Goal: Task Accomplishment & Management: Manage account settings

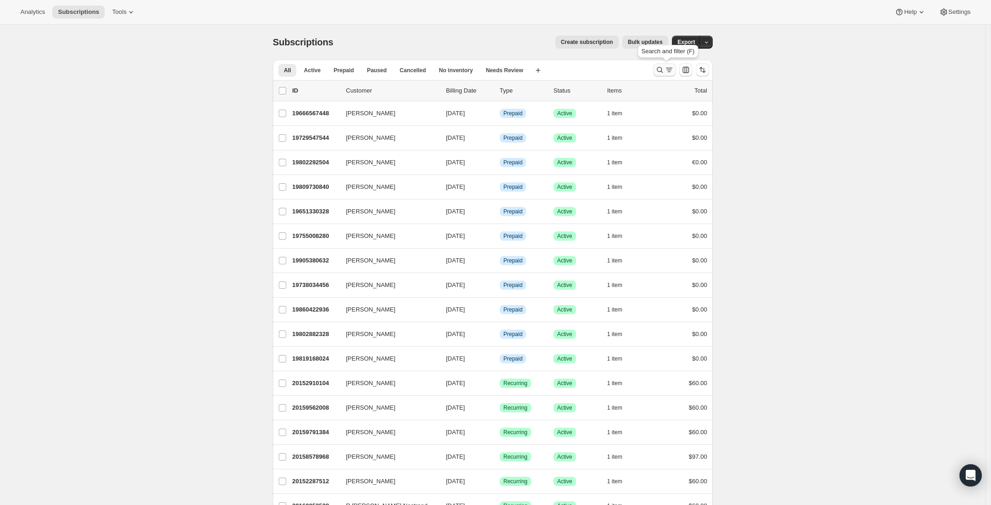
click at [662, 72] on icon "Search and filter results" at bounding box center [659, 69] width 9 height 9
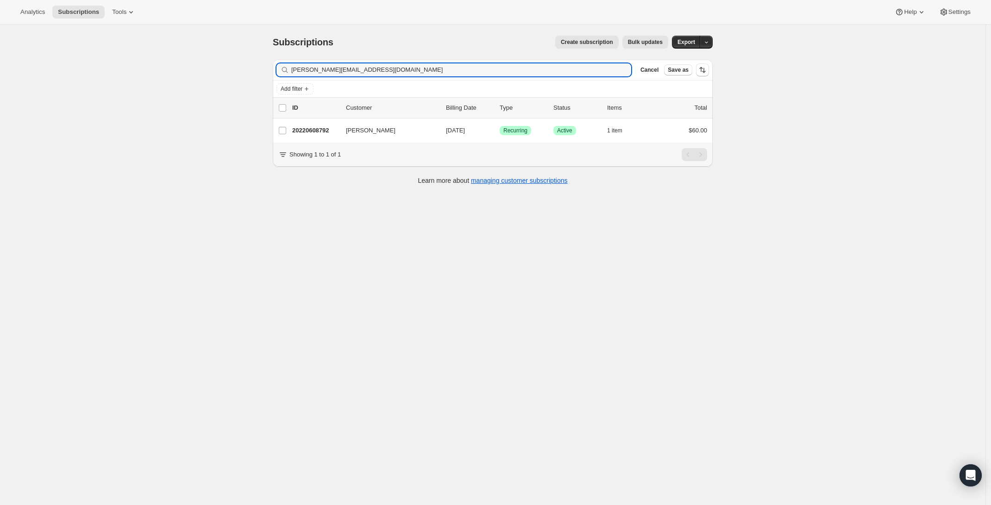
type input "markand@comcast.net"
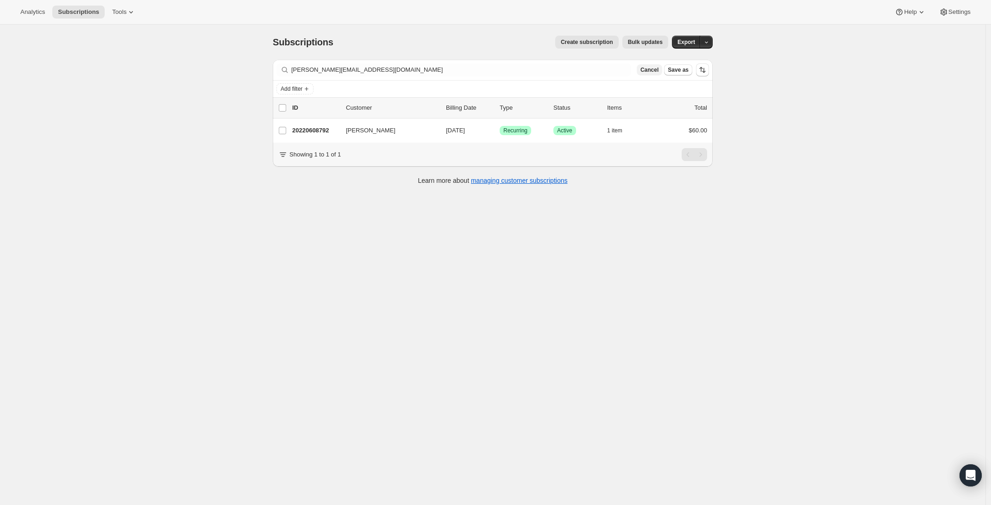
click at [657, 70] on span "Cancel" at bounding box center [650, 69] width 18 height 7
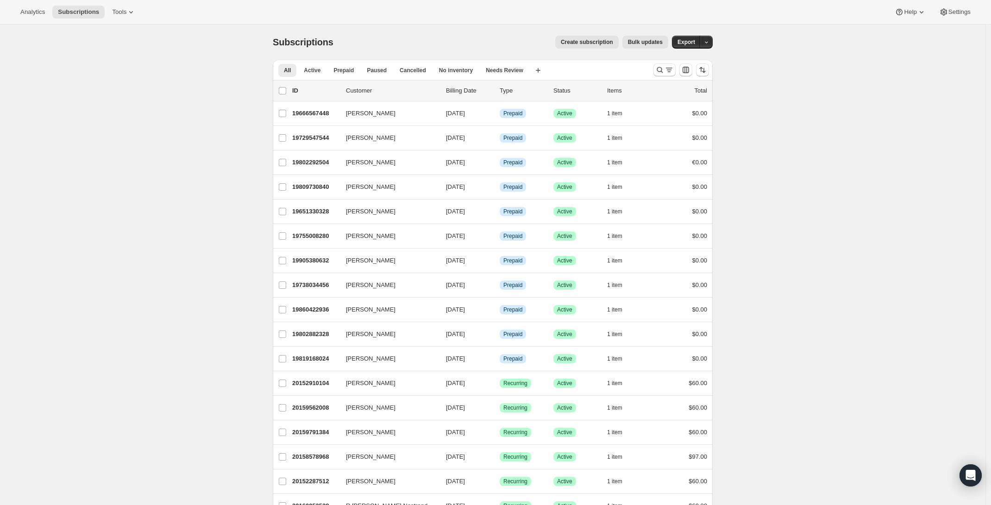
click at [562, 88] on p "Status" at bounding box center [577, 90] width 46 height 9
click at [409, 70] on span "Cancelled" at bounding box center [413, 70] width 26 height 7
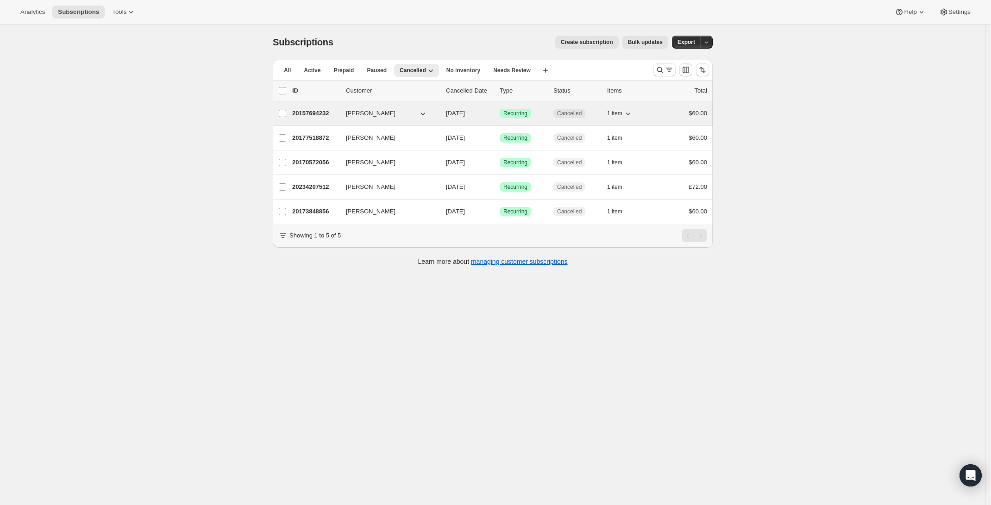
click at [456, 111] on span "[DATE]" at bounding box center [455, 113] width 19 height 7
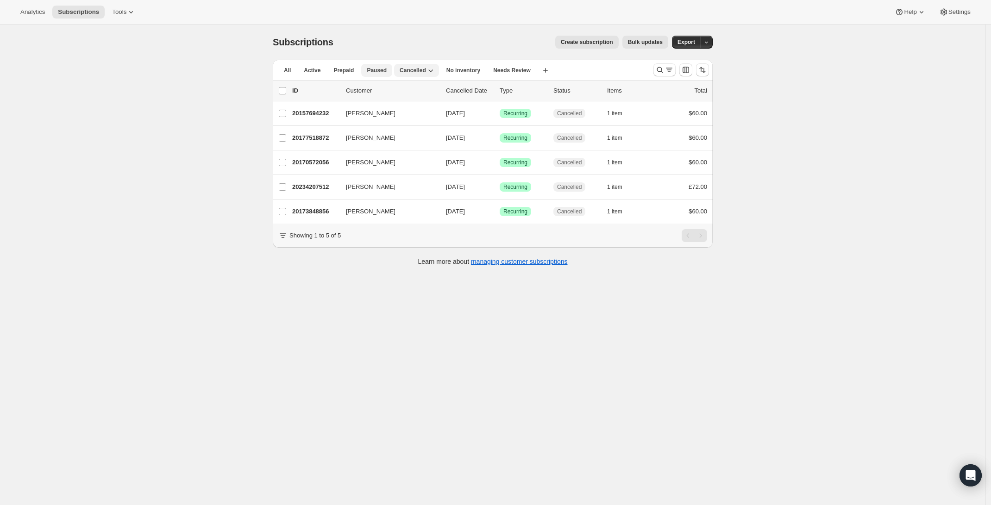
click at [383, 71] on span "Paused" at bounding box center [377, 70] width 20 height 7
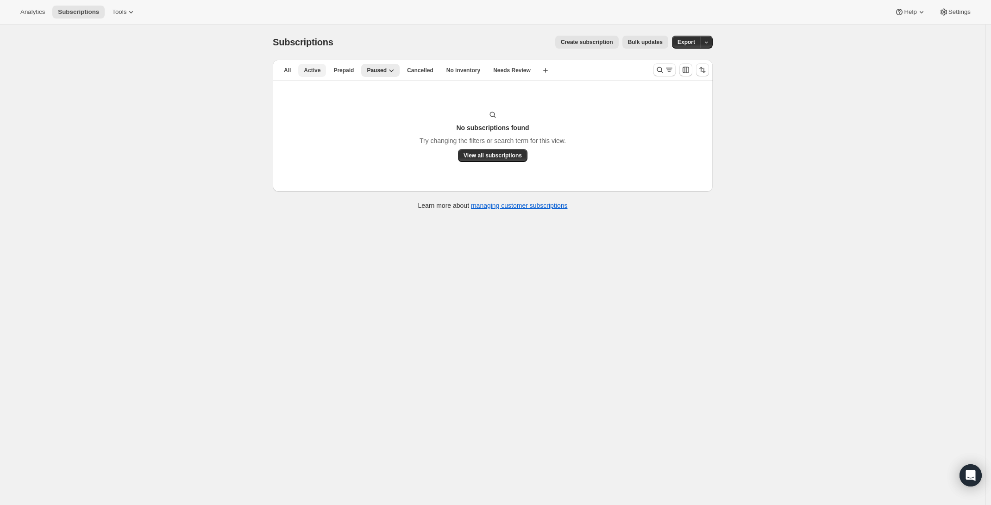
click at [316, 73] on span "Active" at bounding box center [312, 70] width 17 height 7
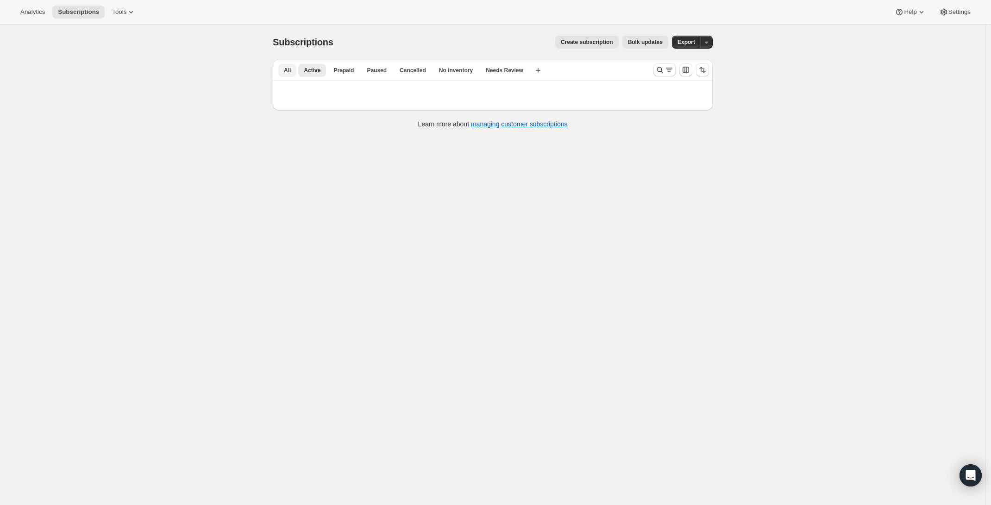
click at [291, 71] on span "All" at bounding box center [287, 70] width 7 height 7
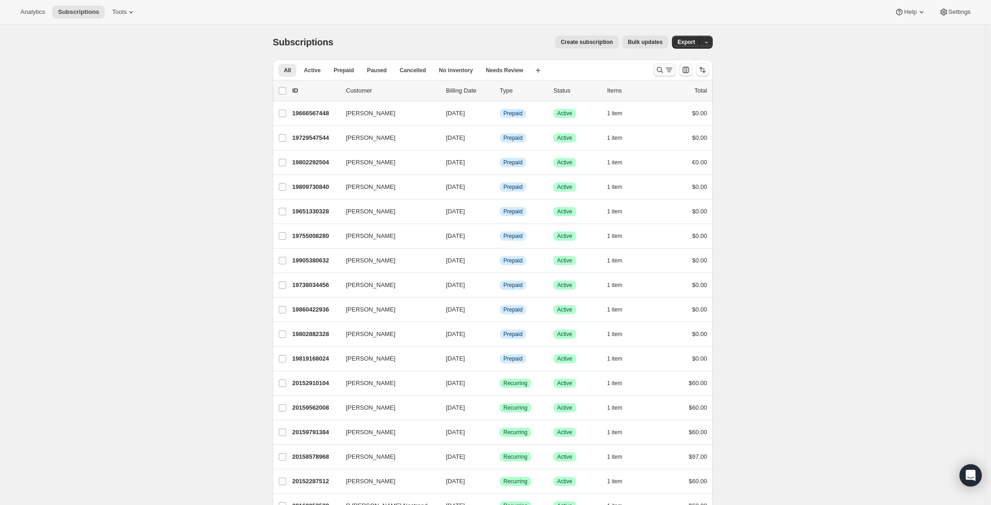
click at [657, 70] on button "Search and filter results" at bounding box center [665, 69] width 22 height 13
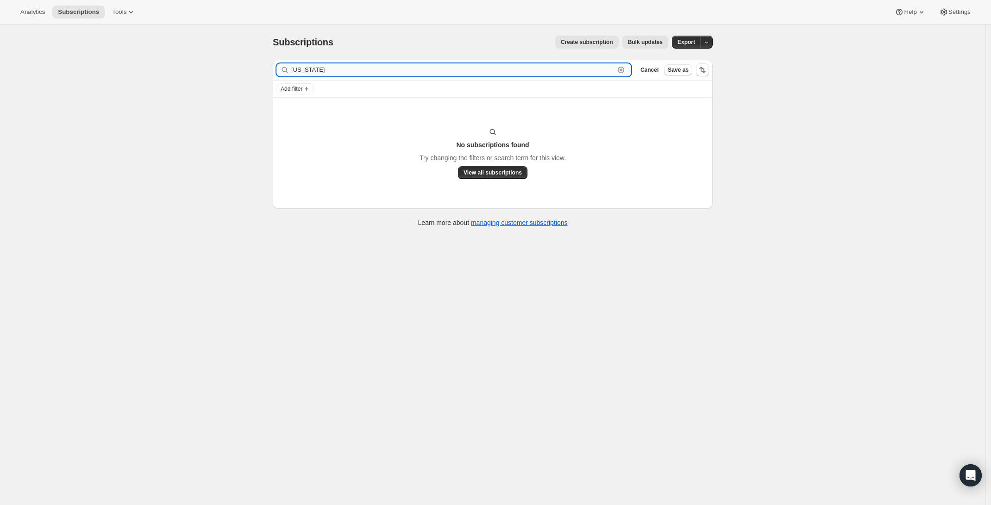
click at [518, 71] on input "[US_STATE]" at bounding box center [452, 69] width 323 height 13
paste input "[EMAIL_ADDRESS][DOMAIN_NAME]"
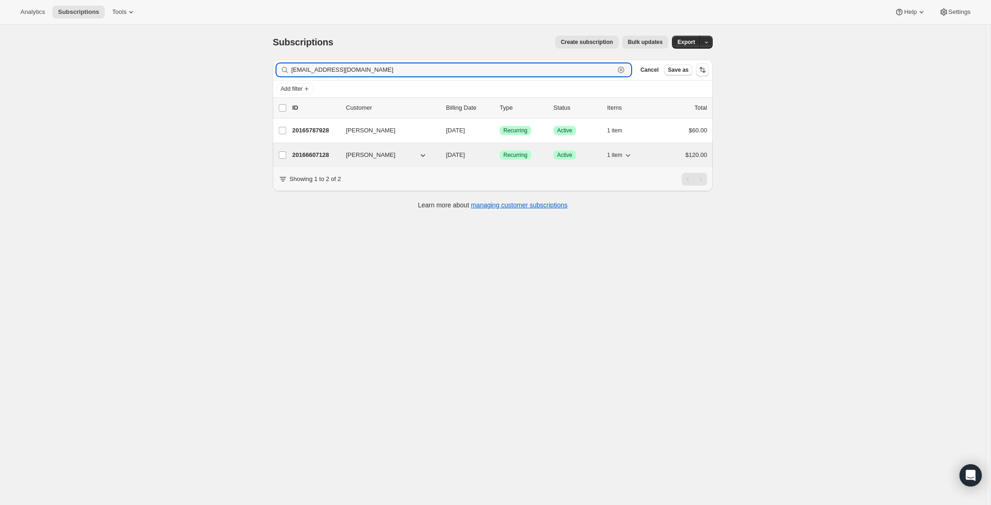
type input "[EMAIL_ADDRESS][DOMAIN_NAME]"
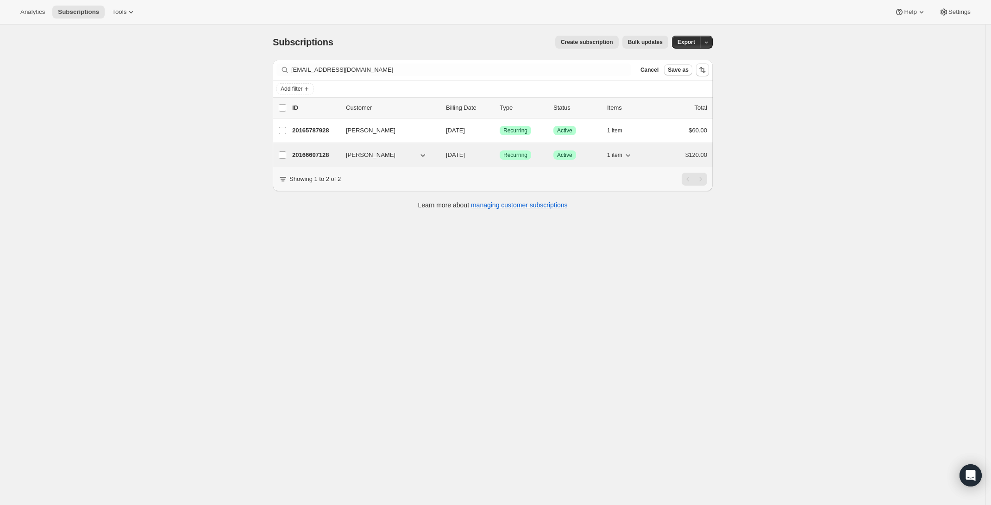
click at [455, 155] on span "[DATE]" at bounding box center [455, 154] width 19 height 7
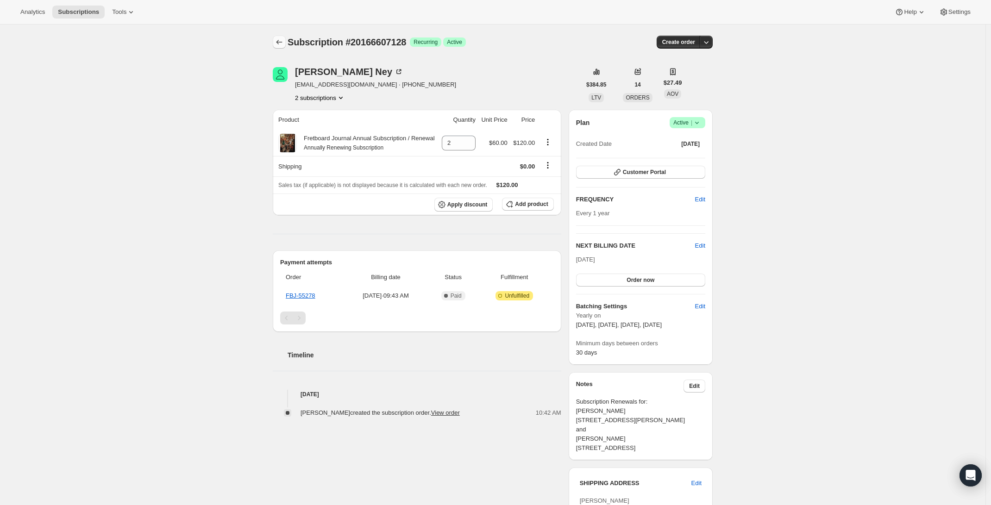
click at [276, 44] on button "Subscriptions" at bounding box center [279, 42] width 13 height 13
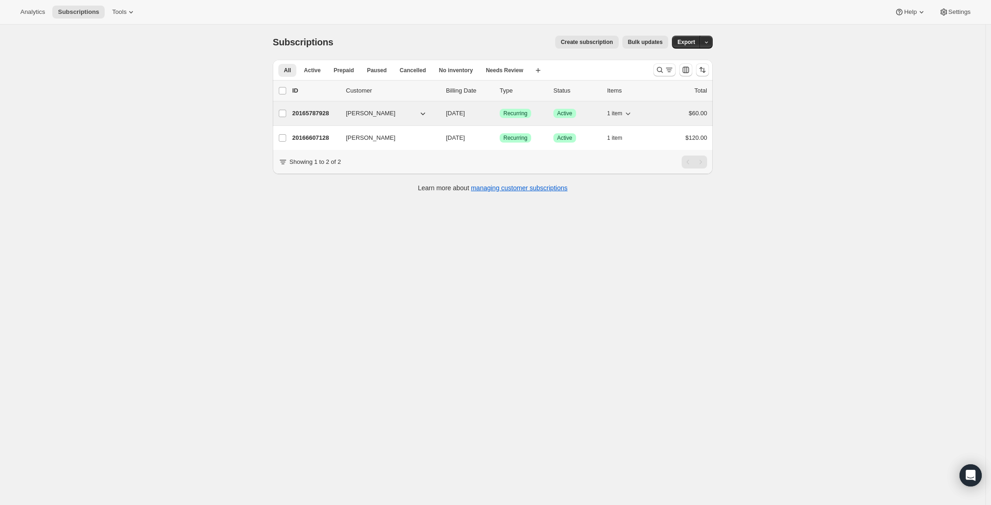
click at [371, 112] on span "[PERSON_NAME]" at bounding box center [371, 113] width 50 height 9
click at [322, 112] on p "20165787928" at bounding box center [315, 113] width 46 height 9
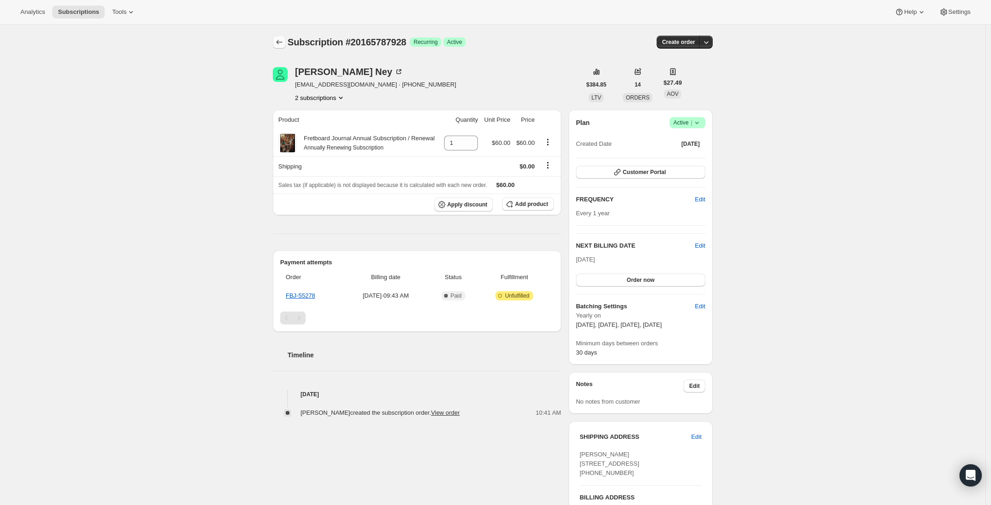
click at [280, 42] on icon "Subscriptions" at bounding box center [280, 42] width 6 height 5
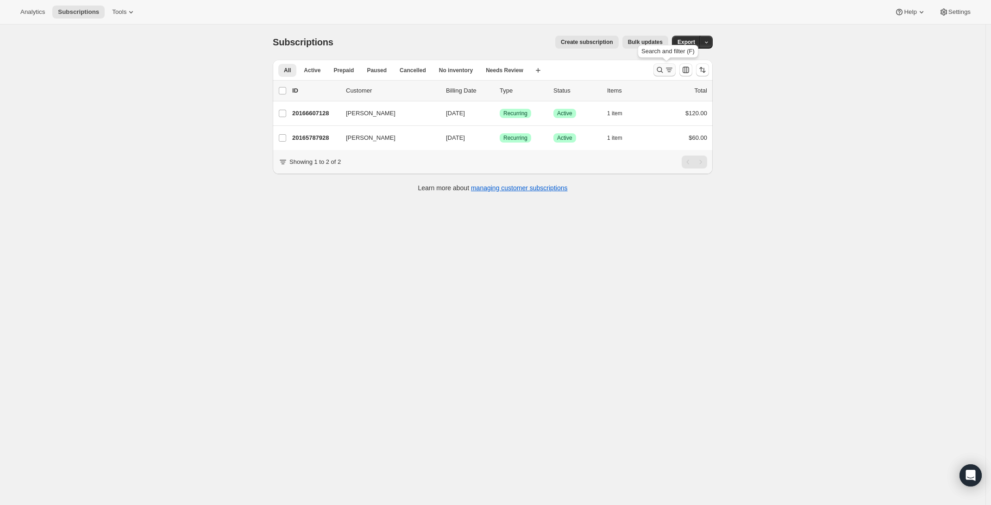
click at [661, 66] on icon "Search and filter results" at bounding box center [659, 69] width 9 height 9
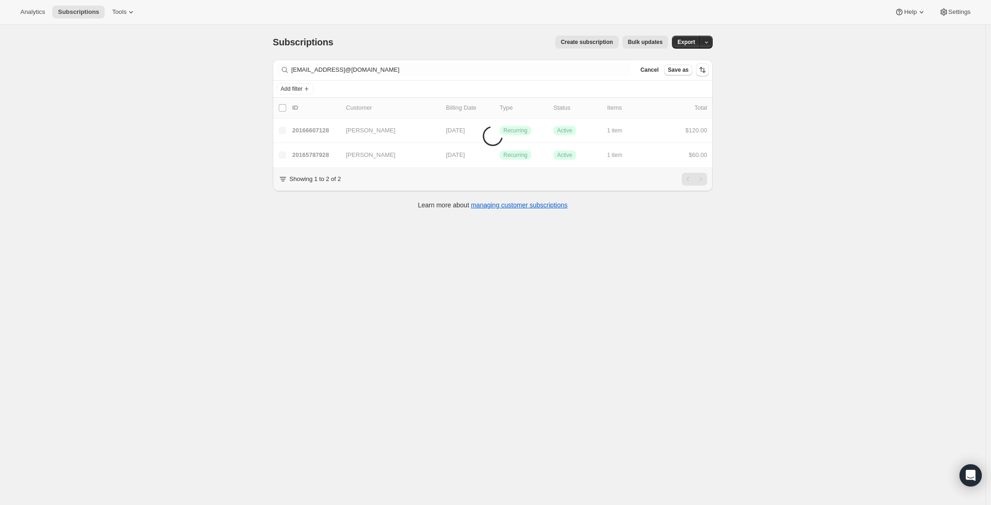
click at [500, 76] on div "Filter subscribers [EMAIL_ADDRESS]@[DOMAIN_NAME] Clear Cancel Save as" at bounding box center [493, 70] width 440 height 20
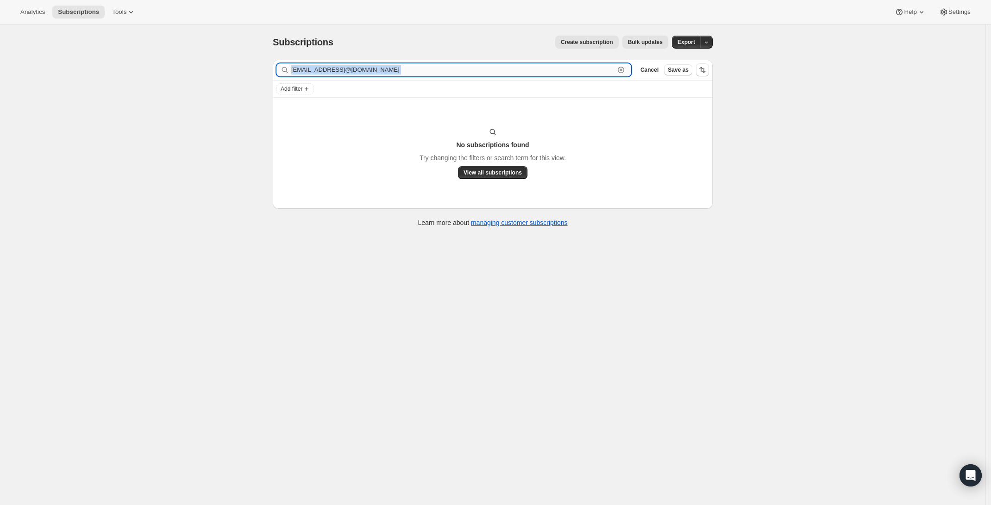
click at [502, 76] on input "[EMAIL_ADDRESS]@[DOMAIN_NAME]" at bounding box center [452, 69] width 323 height 13
click at [497, 75] on input "[EMAIL_ADDRESS]@[DOMAIN_NAME]" at bounding box center [452, 69] width 323 height 13
paste input "text"
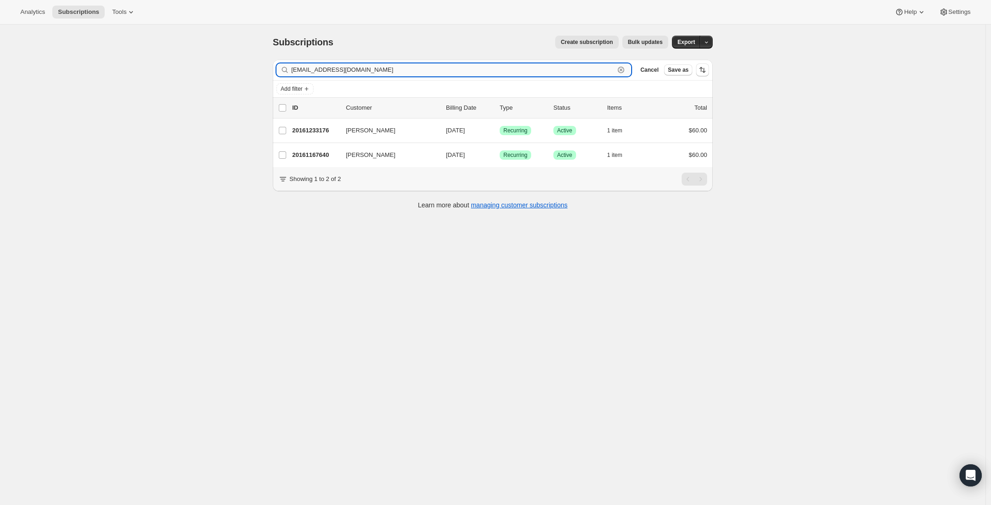
click at [410, 70] on input "[EMAIL_ADDRESS][DOMAIN_NAME]" at bounding box center [452, 69] width 323 height 13
paste input "[EMAIL_ADDRESS]"
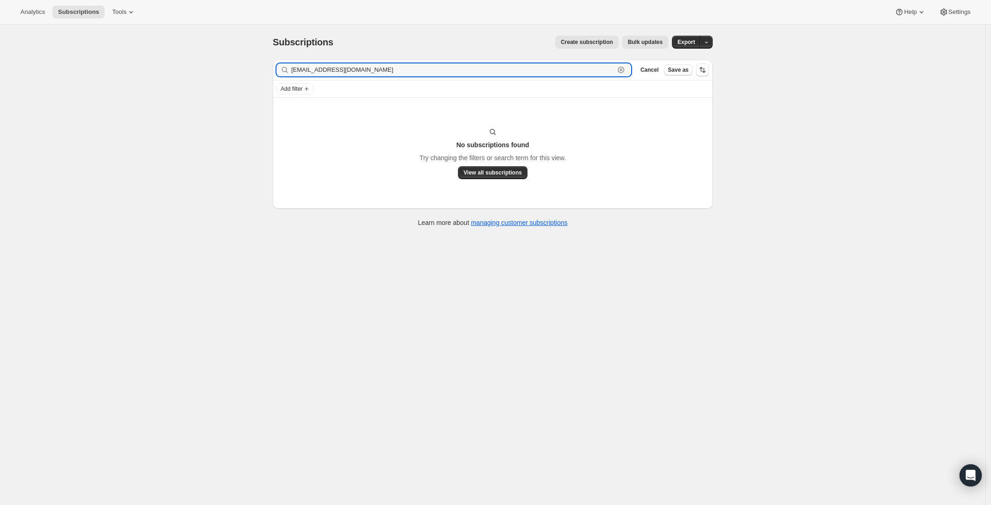
type input "[EMAIL_ADDRESS][DOMAIN_NAME]"
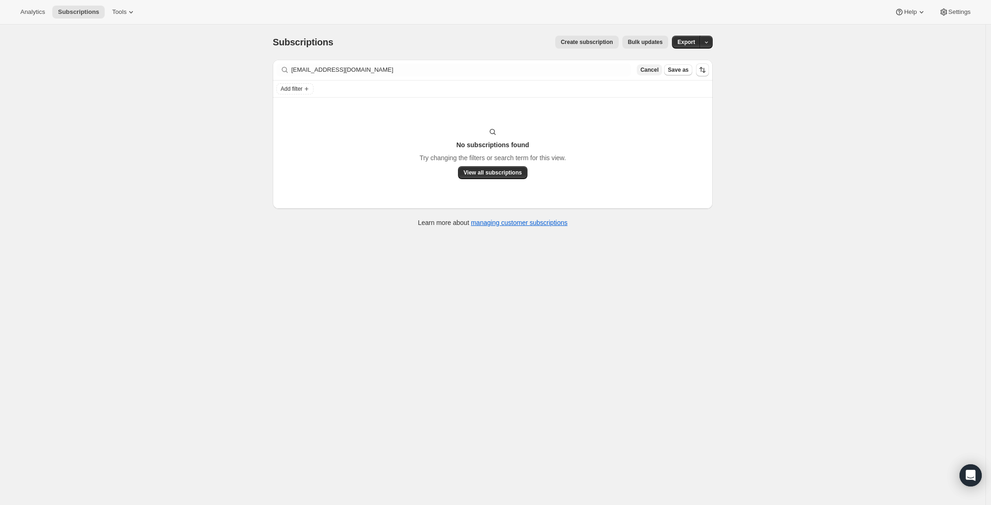
click at [659, 72] on span "Cancel" at bounding box center [650, 69] width 18 height 7
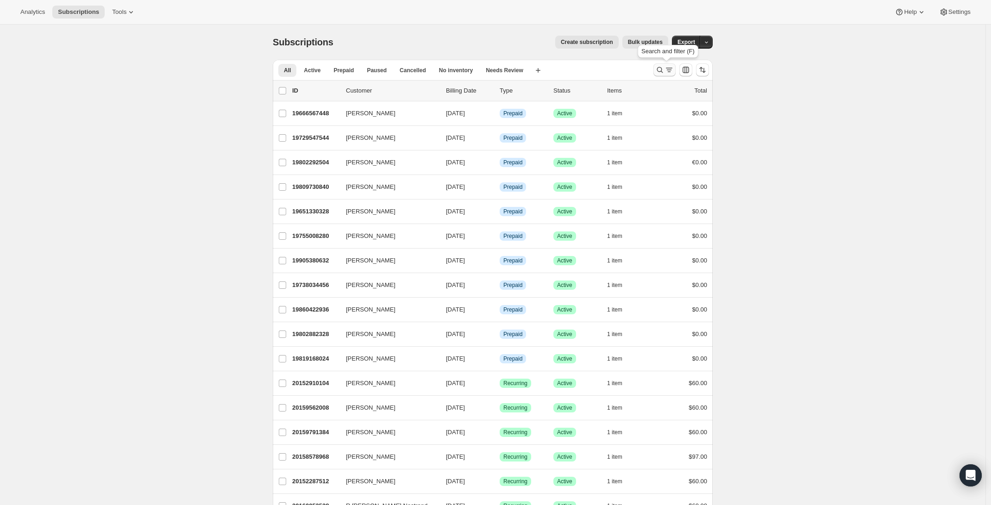
click at [663, 69] on icon "Search and filter results" at bounding box center [659, 69] width 9 height 9
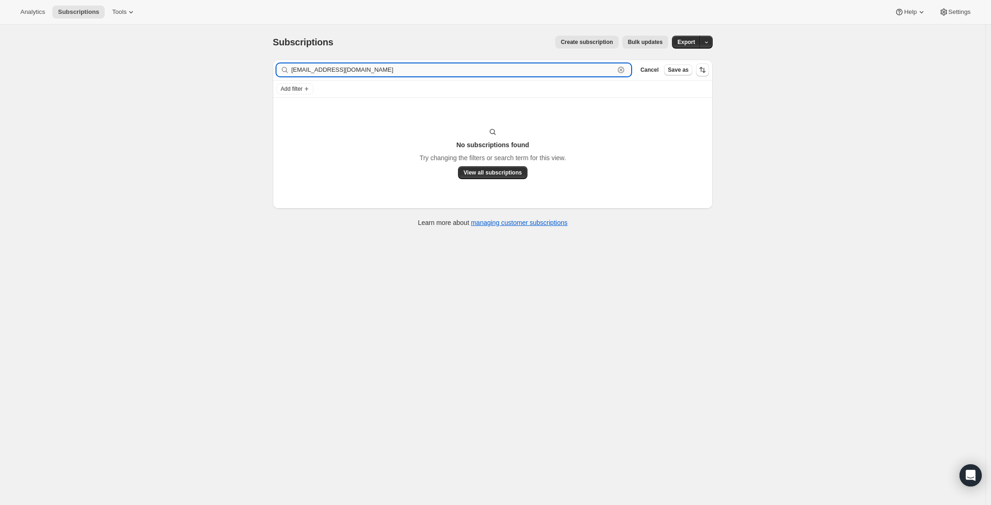
click at [352, 76] on input "[EMAIL_ADDRESS][DOMAIN_NAME]" at bounding box center [452, 69] width 323 height 13
click at [350, 76] on input "[EMAIL_ADDRESS][DOMAIN_NAME]" at bounding box center [452, 69] width 323 height 13
paste input "michaelrjones54"
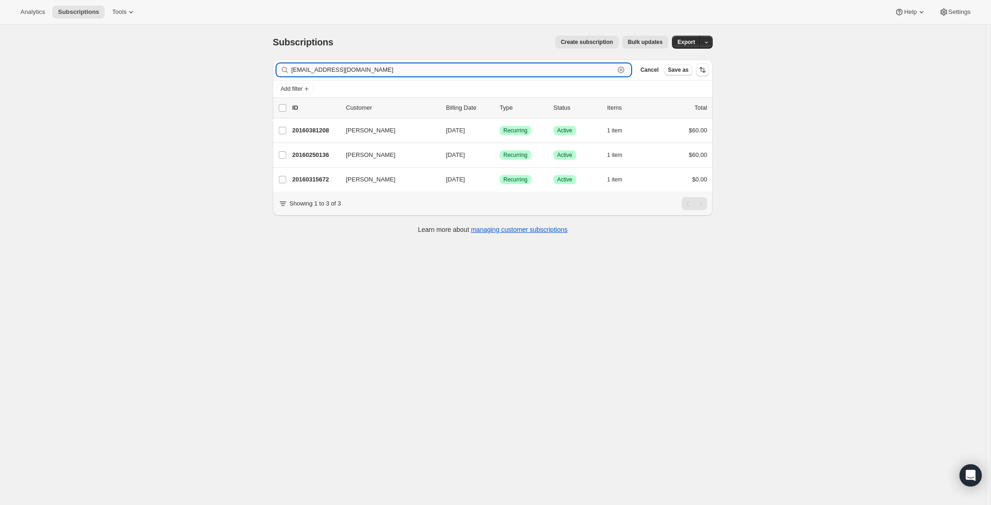
click at [416, 69] on input "[EMAIL_ADDRESS][DOMAIN_NAME]" at bounding box center [452, 69] width 323 height 13
paste input "[PERSON_NAME].ed"
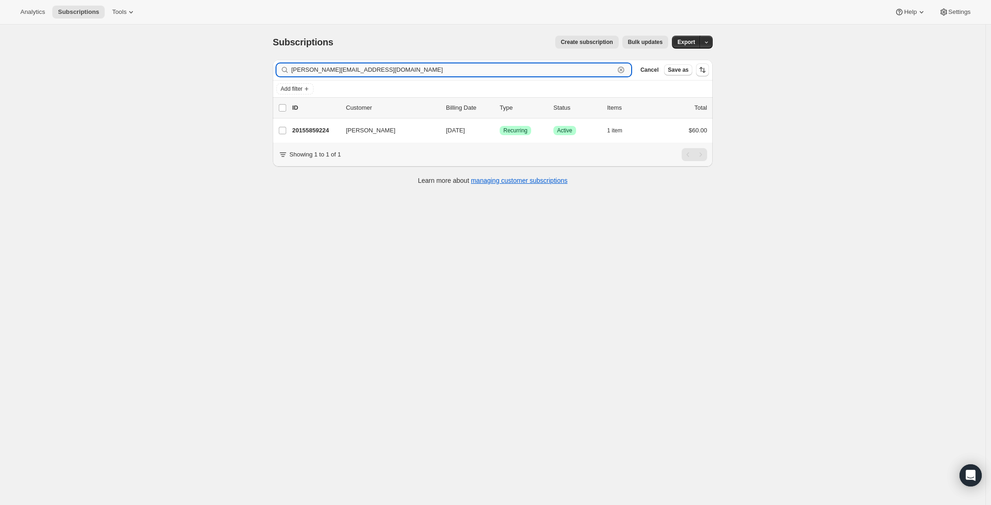
click at [375, 67] on input "[PERSON_NAME][EMAIL_ADDRESS][DOMAIN_NAME]" at bounding box center [452, 69] width 323 height 13
paste input "andy@skylinepublicworks"
click at [340, 67] on input "[EMAIL_ADDRESS][DOMAIN_NAME]" at bounding box center [452, 69] width 323 height 13
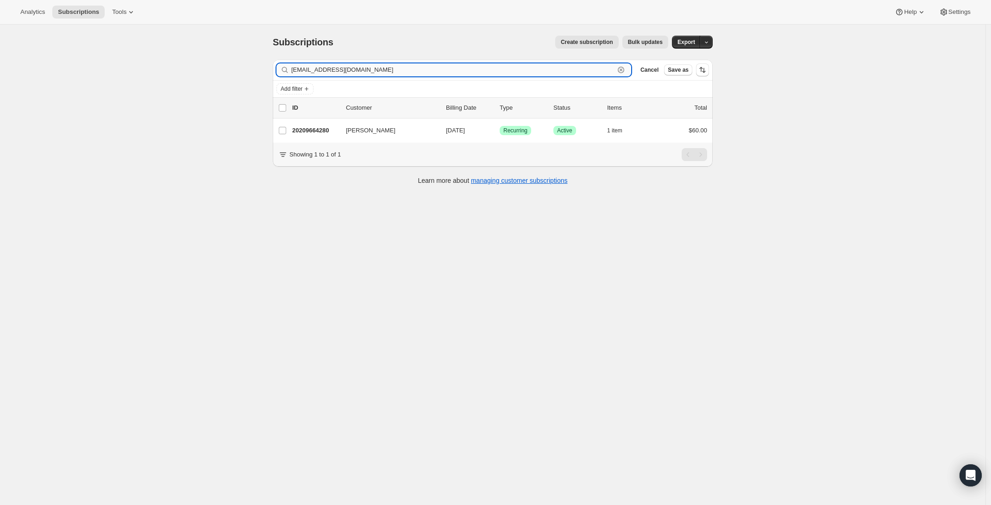
click at [340, 67] on input "[EMAIL_ADDRESS][DOMAIN_NAME]" at bounding box center [452, 69] width 323 height 13
paste input "[EMAIL_ADDRESS]"
click at [456, 68] on input "[EMAIL_ADDRESS][DOMAIN_NAME]" at bounding box center [452, 69] width 323 height 13
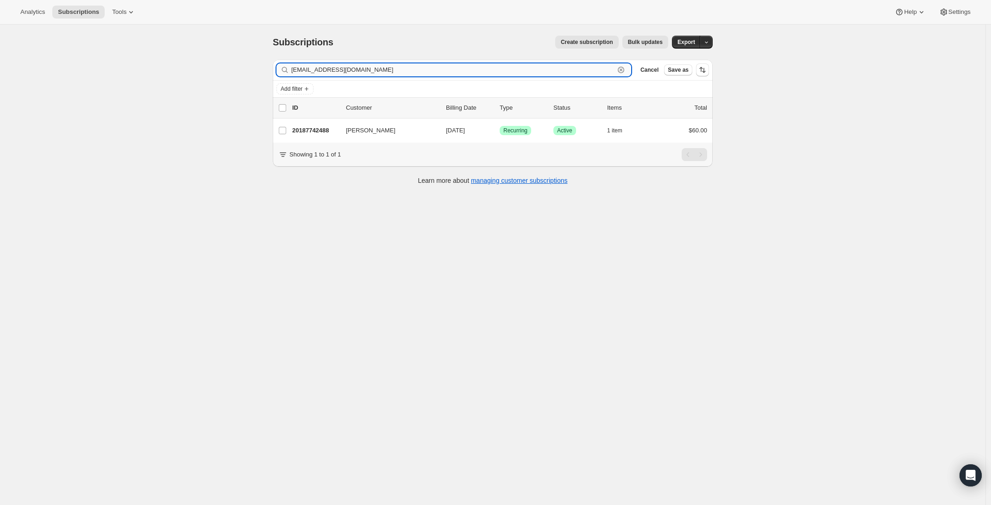
click at [456, 68] on input "[EMAIL_ADDRESS][DOMAIN_NAME]" at bounding box center [452, 69] width 323 height 13
paste input "geoawelch"
click at [355, 75] on input "[EMAIL_ADDRESS][DOMAIN_NAME]" at bounding box center [452, 69] width 323 height 13
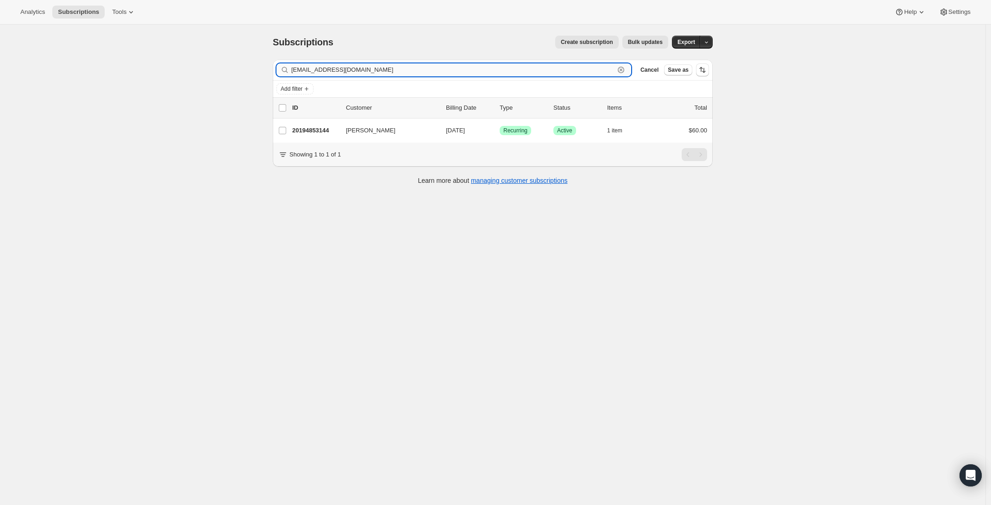
paste input "markjgardiner@me"
click at [352, 69] on input "[EMAIL_ADDRESS][DOMAIN_NAME]" at bounding box center [452, 69] width 323 height 13
paste input "[EMAIL_ADDRESS]"
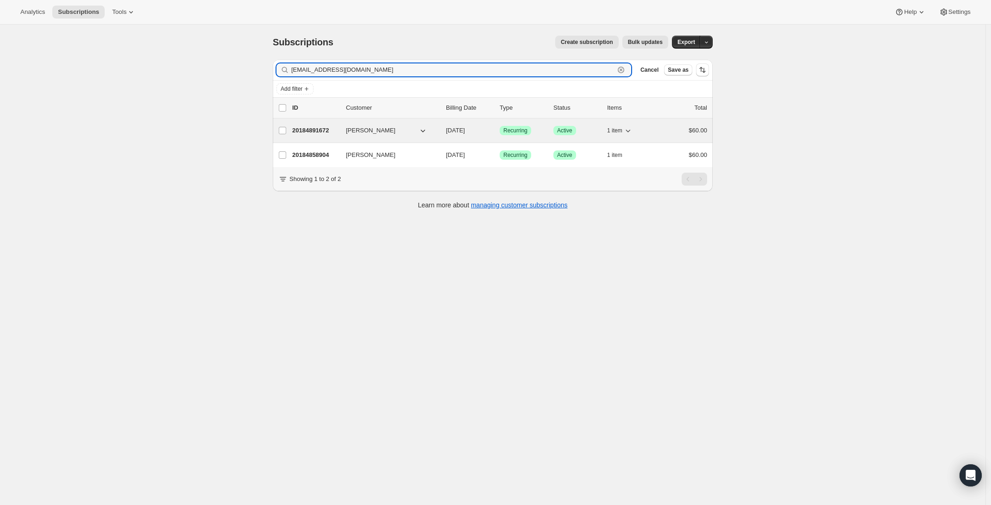
type input "[EMAIL_ADDRESS][DOMAIN_NAME]"
click at [384, 135] on div "20184891672 [PERSON_NAME] [DATE] Success Recurring Success Active 1 item $60.00" at bounding box center [499, 130] width 415 height 13
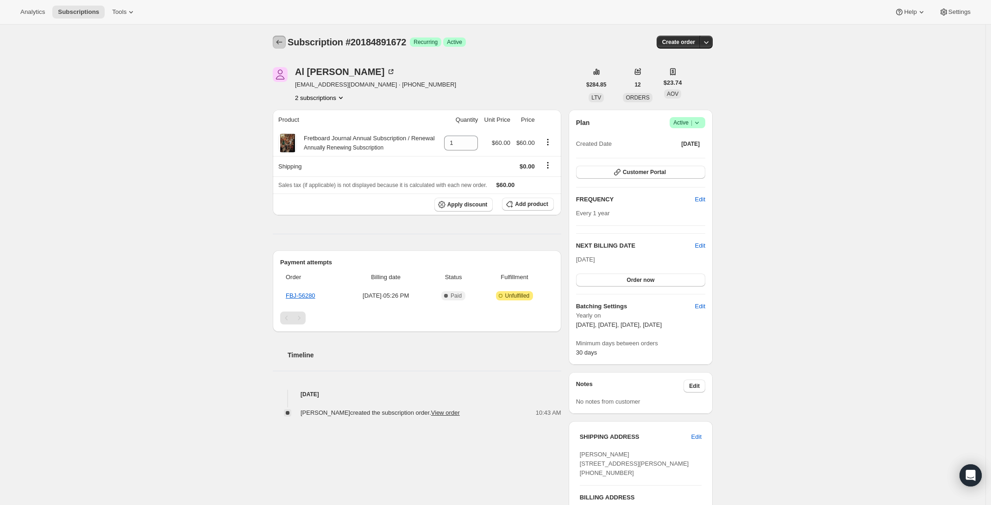
click at [284, 42] on icon "Subscriptions" at bounding box center [279, 42] width 9 height 9
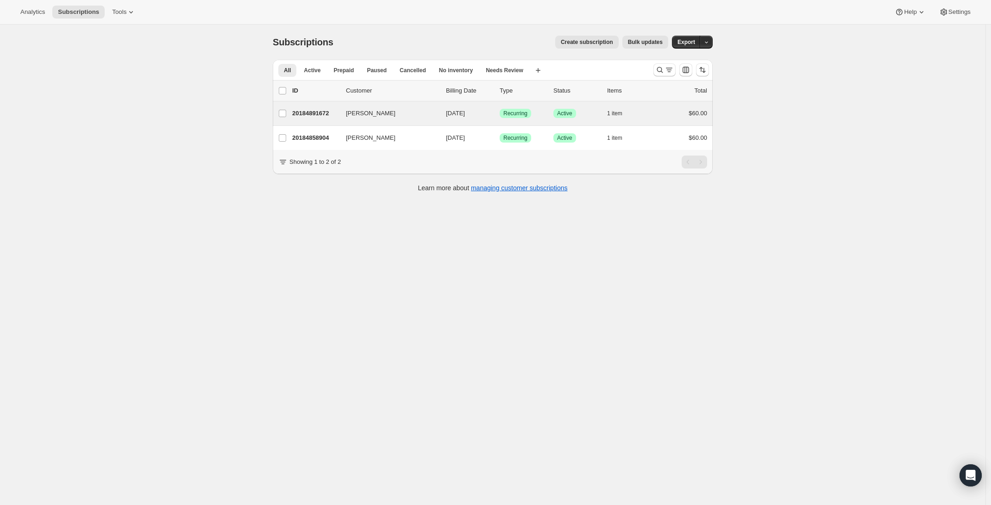
click at [388, 121] on div "[PERSON_NAME] 20184891672 [PERSON_NAME] [DATE] Success Recurring Success Active…" at bounding box center [493, 113] width 440 height 24
click at [363, 112] on span "[PERSON_NAME]" at bounding box center [371, 113] width 50 height 9
click at [320, 111] on p "20184891672" at bounding box center [315, 113] width 46 height 9
